Goal: Task Accomplishment & Management: Manage account settings

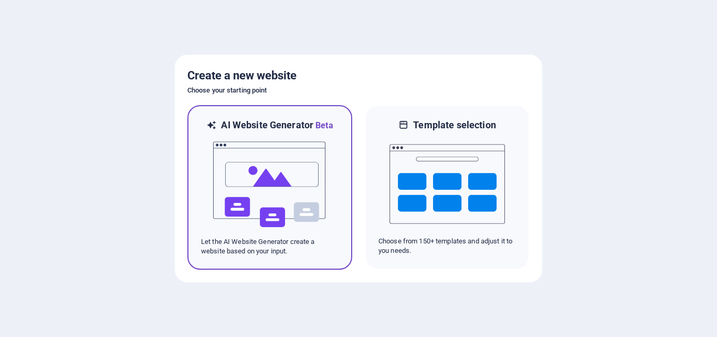
click at [260, 179] on img at bounding box center [270, 184] width 116 height 105
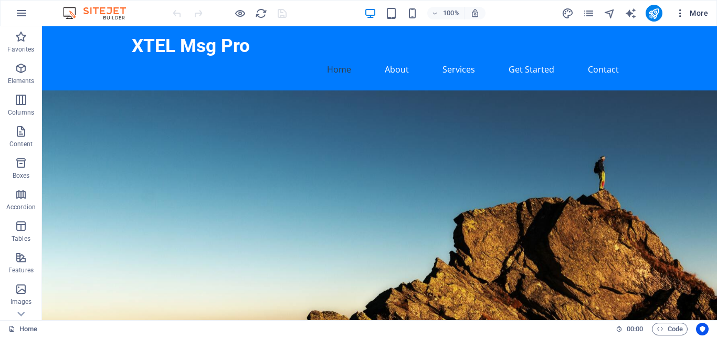
click at [702, 14] on span "More" at bounding box center [691, 13] width 33 height 11
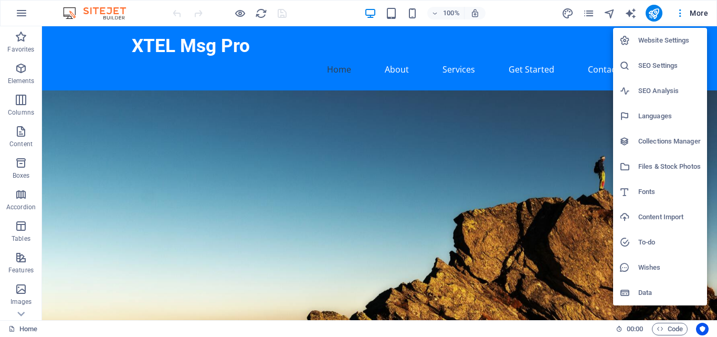
click at [156, 22] on div at bounding box center [358, 168] width 717 height 337
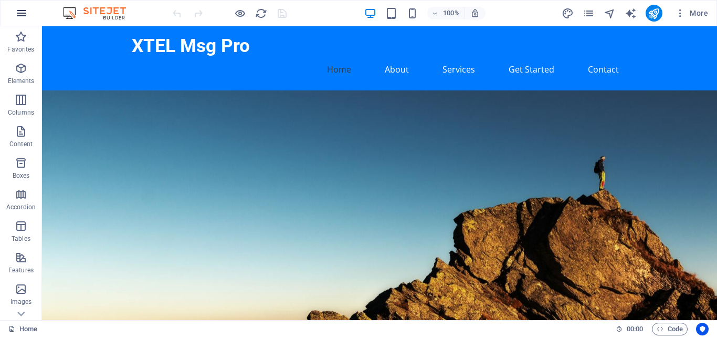
click at [14, 12] on button "button" at bounding box center [21, 13] width 25 height 25
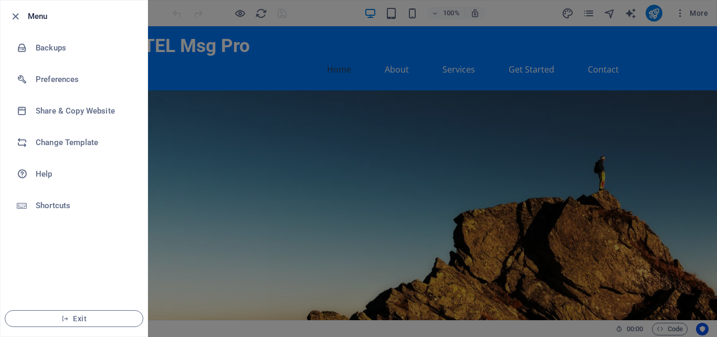
click at [395, 137] on div at bounding box center [358, 168] width 717 height 337
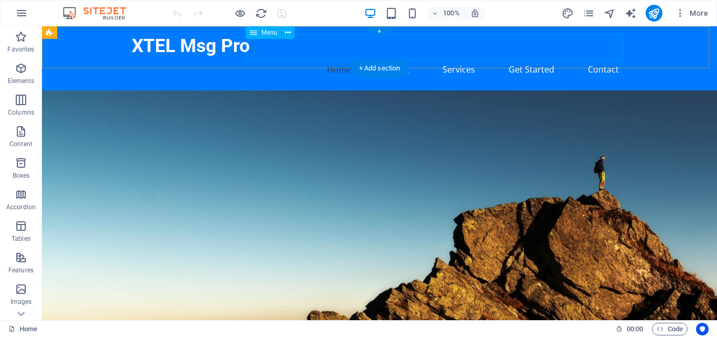
click at [458, 57] on nav "Home About Services Get Started Contact" at bounding box center [380, 69] width 496 height 25
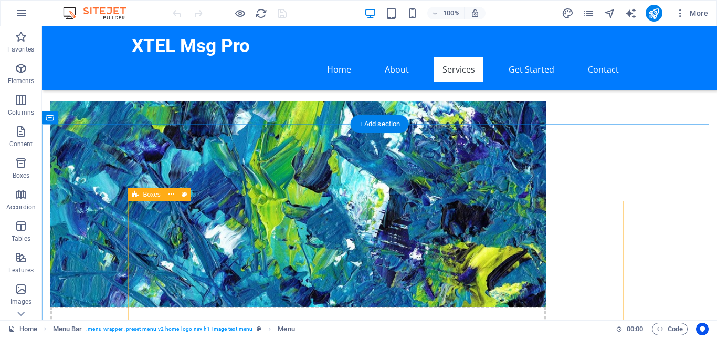
scroll to position [525, 0]
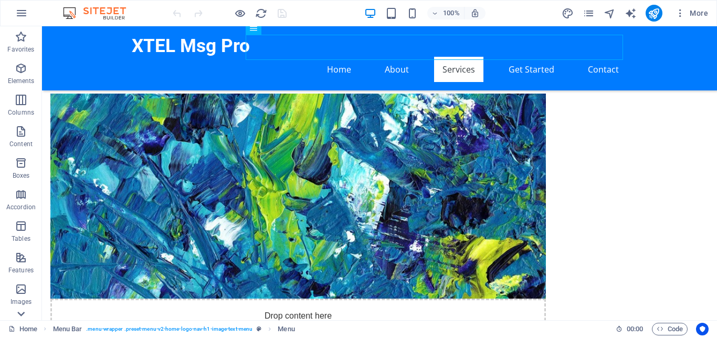
click at [23, 316] on icon at bounding box center [21, 313] width 15 height 15
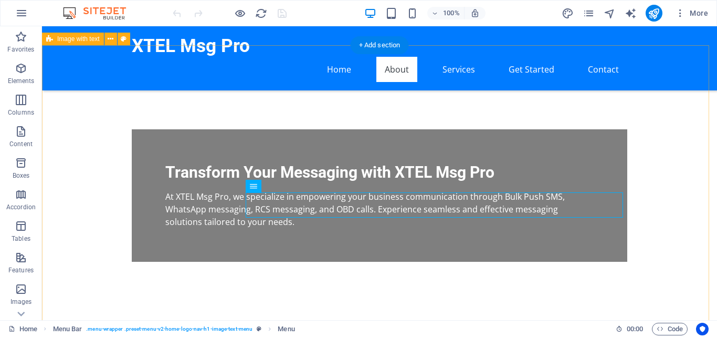
scroll to position [0, 0]
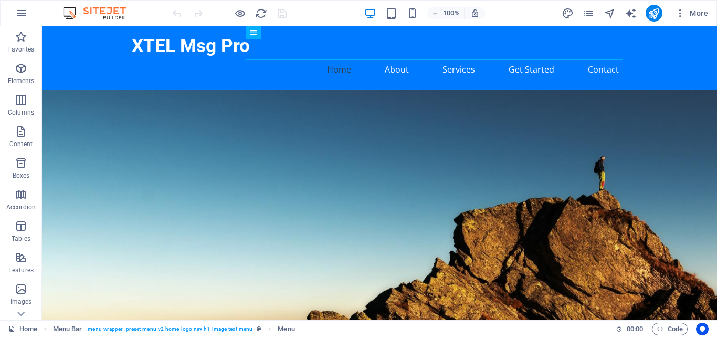
click at [282, 12] on div at bounding box center [230, 13] width 118 height 17
click at [706, 16] on span "More" at bounding box center [691, 13] width 33 height 11
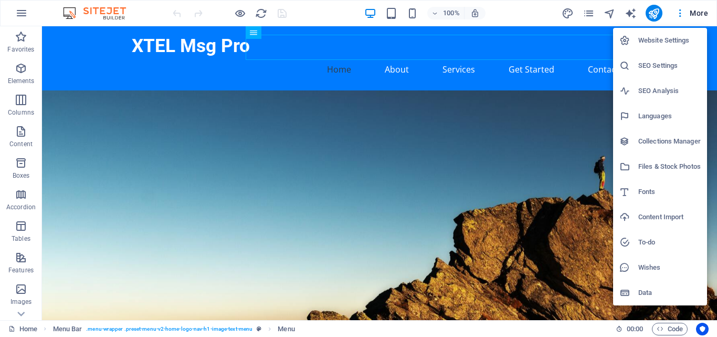
click at [675, 44] on h6 "Website Settings" at bounding box center [669, 40] width 62 height 13
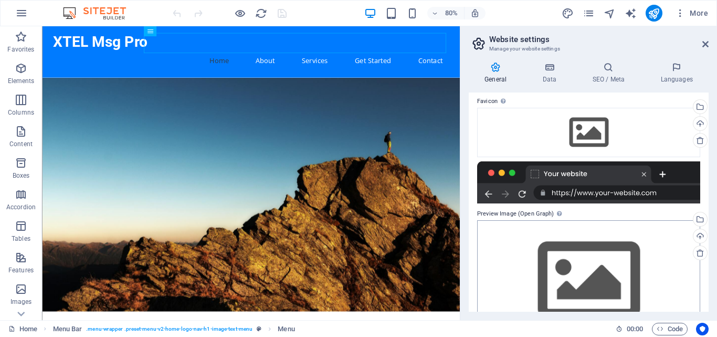
scroll to position [87, 0]
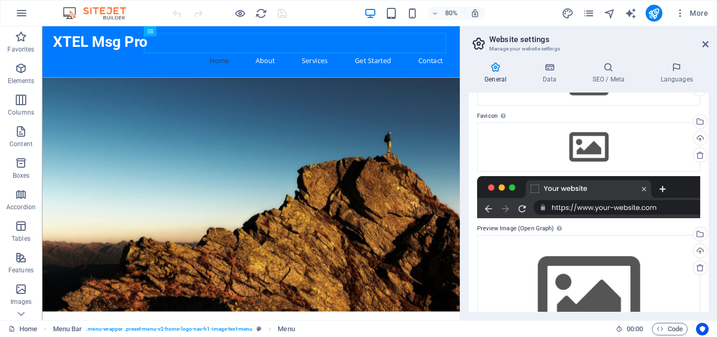
click at [640, 205] on div at bounding box center [588, 197] width 223 height 42
click at [587, 207] on div at bounding box center [588, 197] width 223 height 42
click at [659, 205] on div at bounding box center [588, 197] width 223 height 42
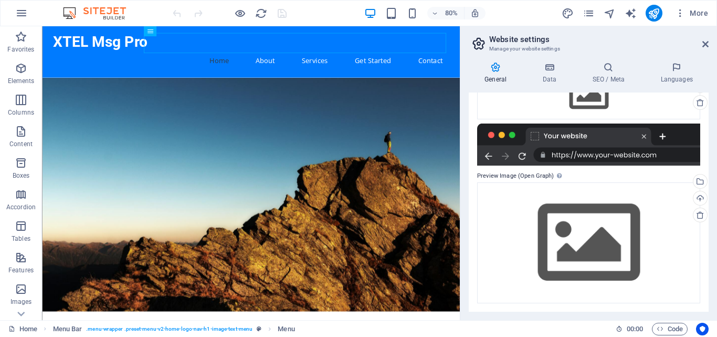
scroll to position [0, 0]
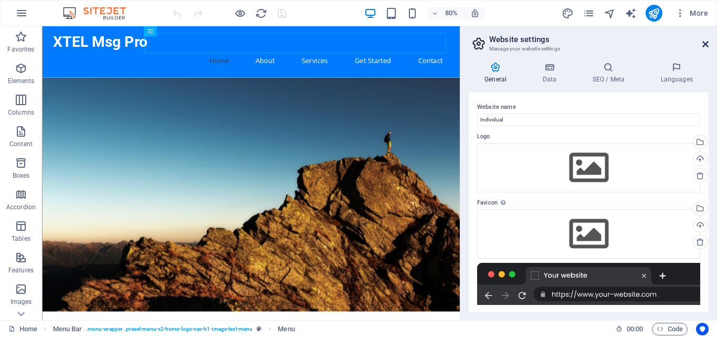
click at [708, 47] on icon at bounding box center [706, 44] width 6 height 8
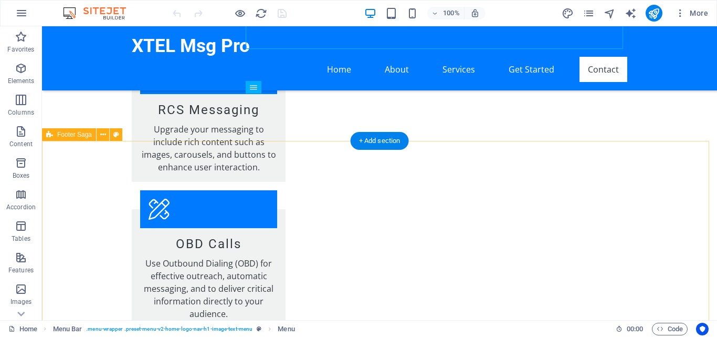
scroll to position [1172, 0]
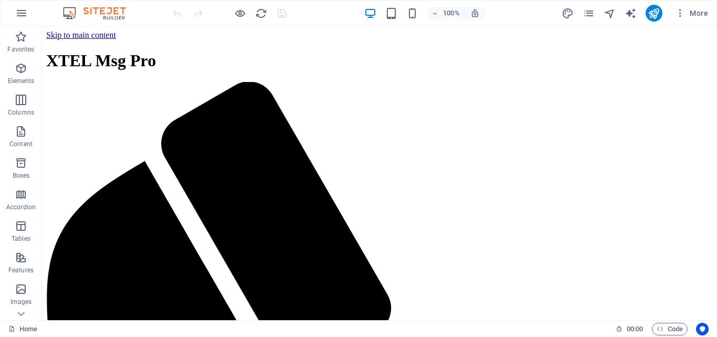
scroll to position [210, 0]
